Goal: Share content

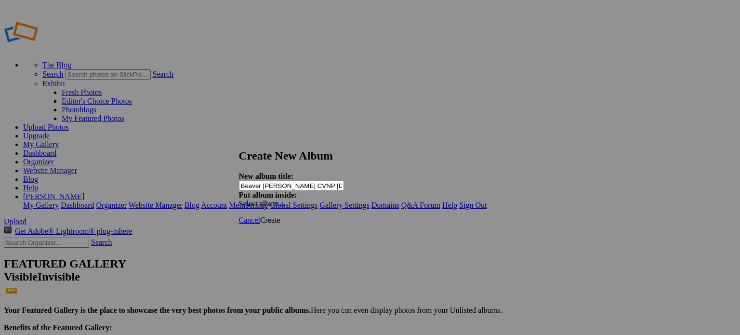
type input "Beaver [PERSON_NAME] CVNP [DATE]"
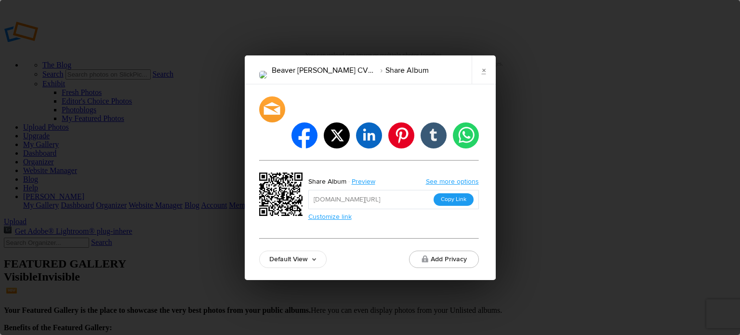
click at [453, 193] on button "Copy Link" at bounding box center [454, 199] width 40 height 13
click at [484, 80] on link "×" at bounding box center [484, 69] width 24 height 29
